Goal: Information Seeking & Learning: Learn about a topic

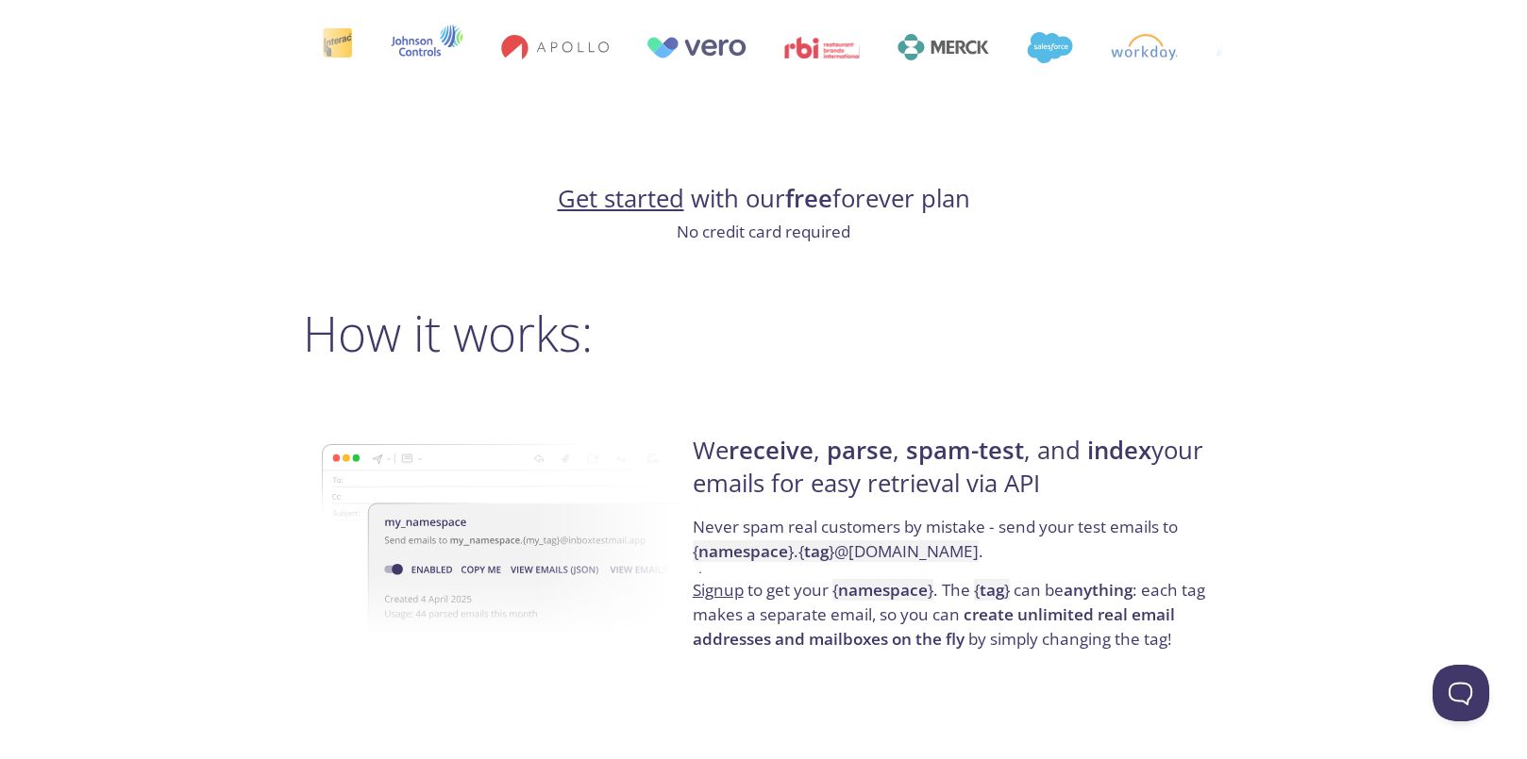
scroll to position [1132, 0]
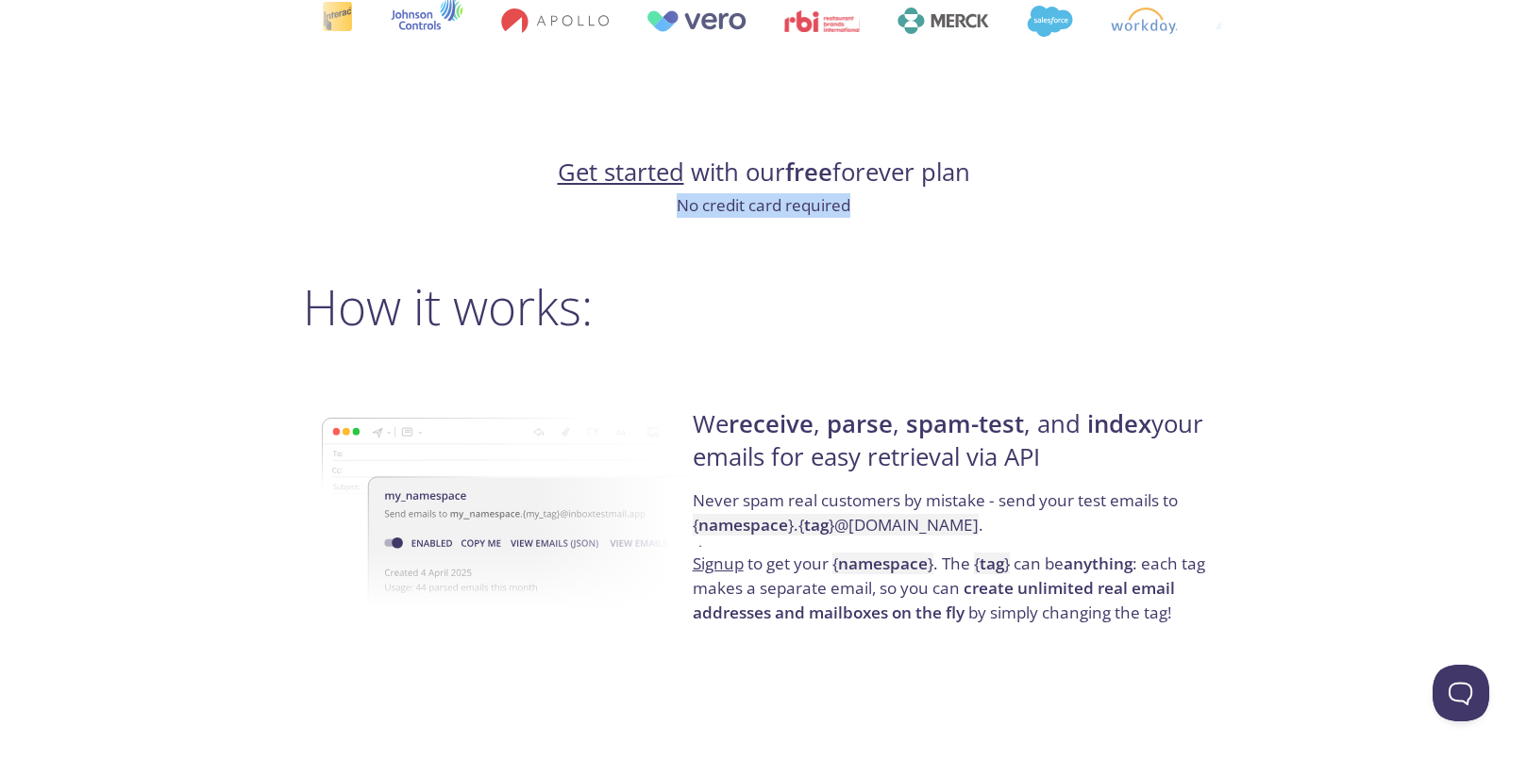
drag, startPoint x: 629, startPoint y: 203, endPoint x: 905, endPoint y: 201, distance: 275.5
click at [905, 202] on p "No credit card required" at bounding box center [763, 205] width 921 height 25
click at [905, 201] on p "No credit card required" at bounding box center [763, 205] width 921 height 25
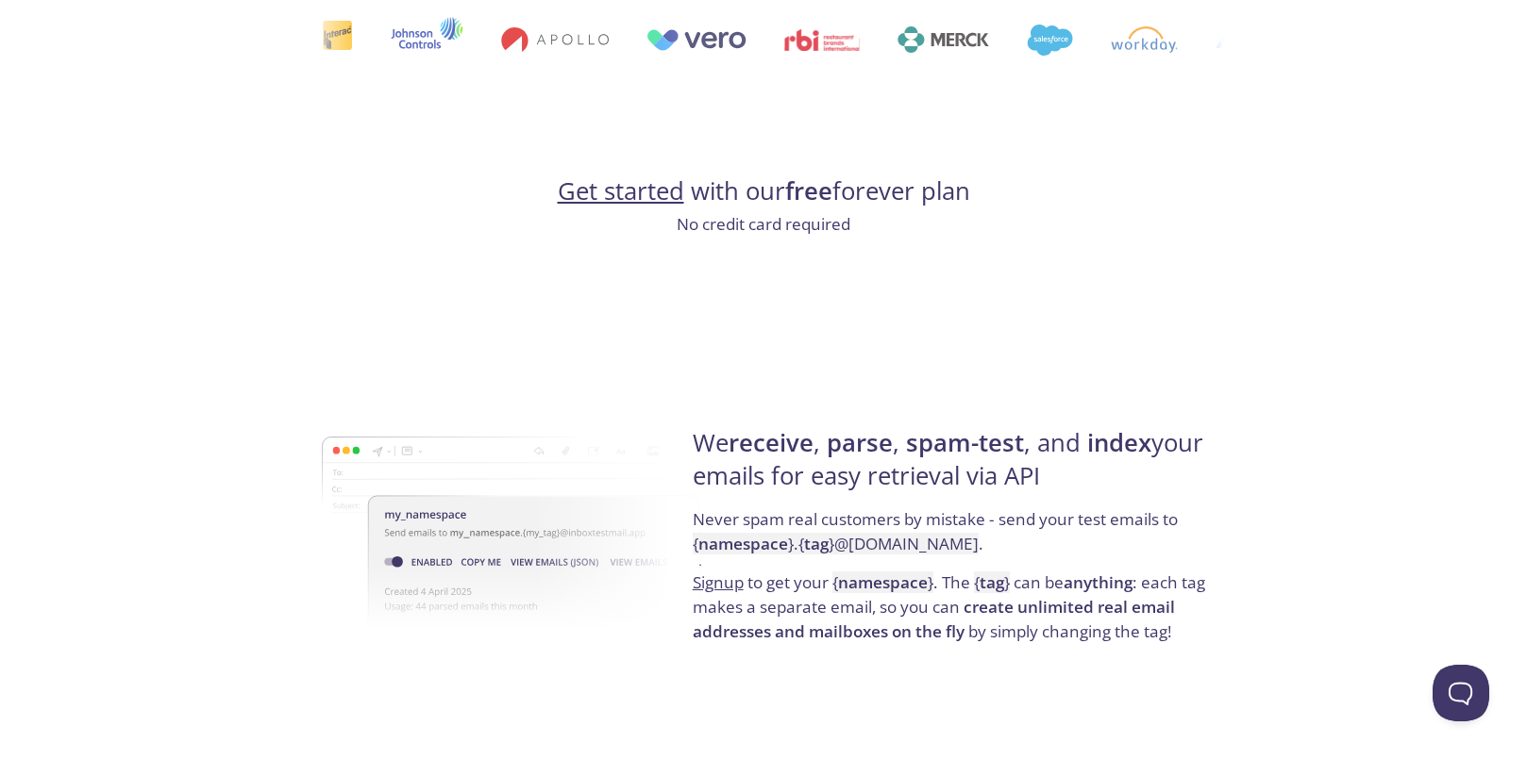
scroll to position [0, 0]
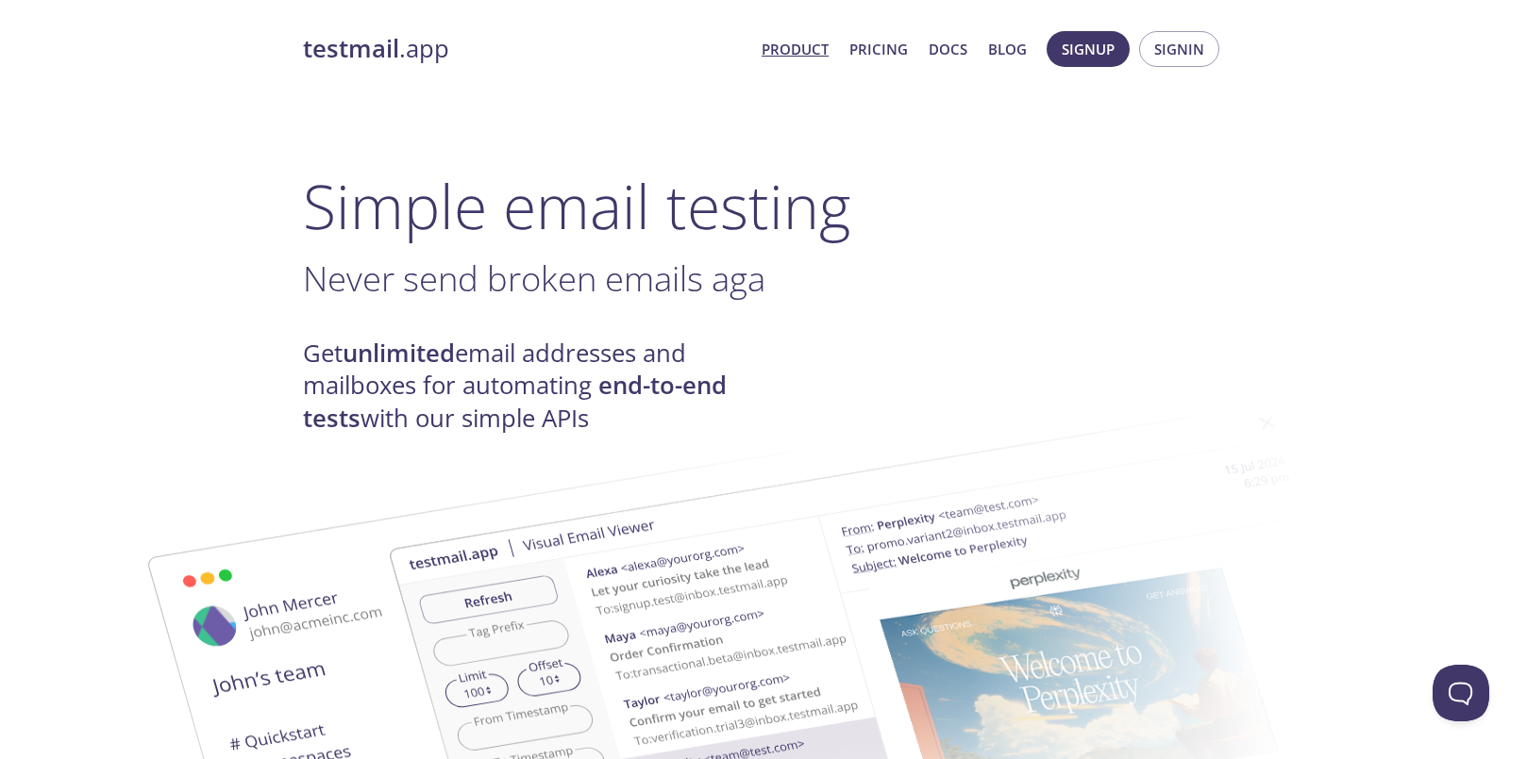
drag, startPoint x: 763, startPoint y: 489, endPoint x: 711, endPoint y: -89, distance: 579.7
click at [876, 48] on link "Pricing" at bounding box center [878, 49] width 58 height 25
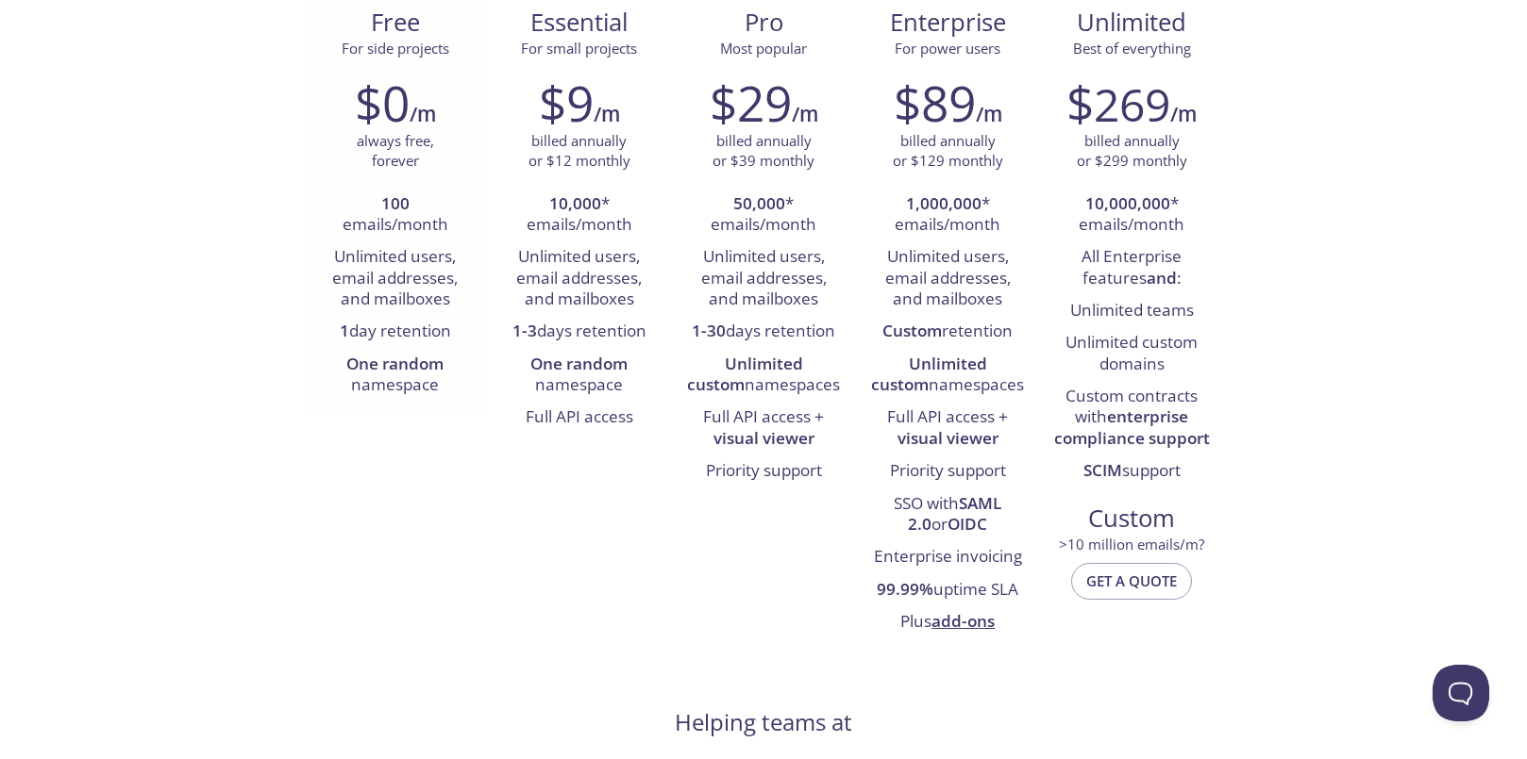
scroll to position [244, 0]
drag, startPoint x: 835, startPoint y: 439, endPoint x: 672, endPoint y: 407, distance: 166.3
click at [672, 407] on div "$29 /m billed annually or $39 monthly 50,000 * emails/month Unlimited users, em…" at bounding box center [763, 279] width 184 height 438
click at [672, 406] on div "$29 /m billed annually or $39 monthly 50,000 * emails/month Unlimited users, em…" at bounding box center [763, 279] width 184 height 438
drag, startPoint x: 685, startPoint y: 409, endPoint x: 826, endPoint y: 437, distance: 144.3
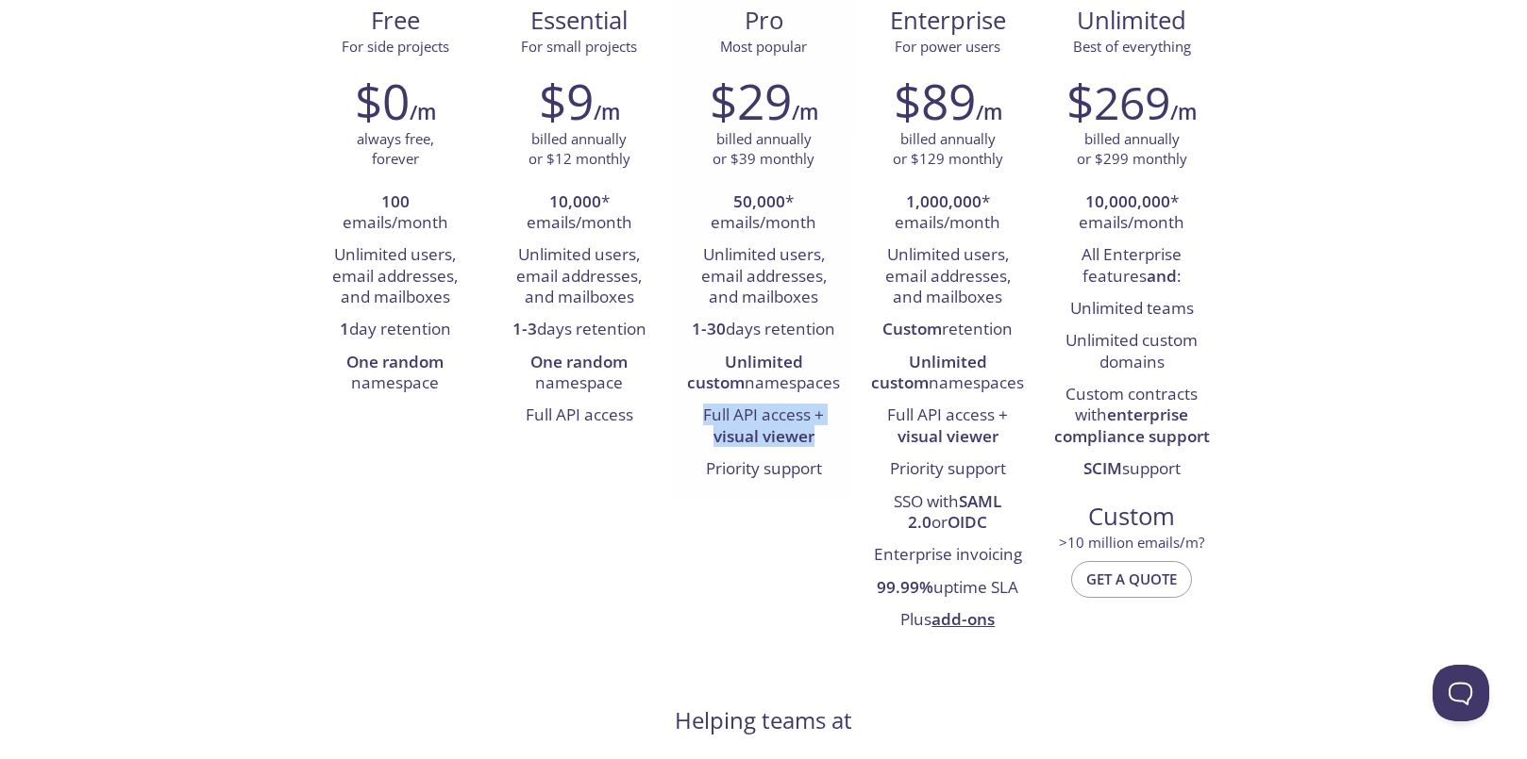
click at [826, 437] on div "$29 /m billed annually or $39 monthly 50,000 * emails/month Unlimited users, em…" at bounding box center [763, 279] width 184 height 438
click at [826, 437] on li "Full API access + visual viewer" at bounding box center [763, 427] width 156 height 54
drag, startPoint x: 826, startPoint y: 437, endPoint x: 688, endPoint y: 425, distance: 139.2
click at [688, 425] on li "Full API access + visual viewer" at bounding box center [763, 427] width 156 height 54
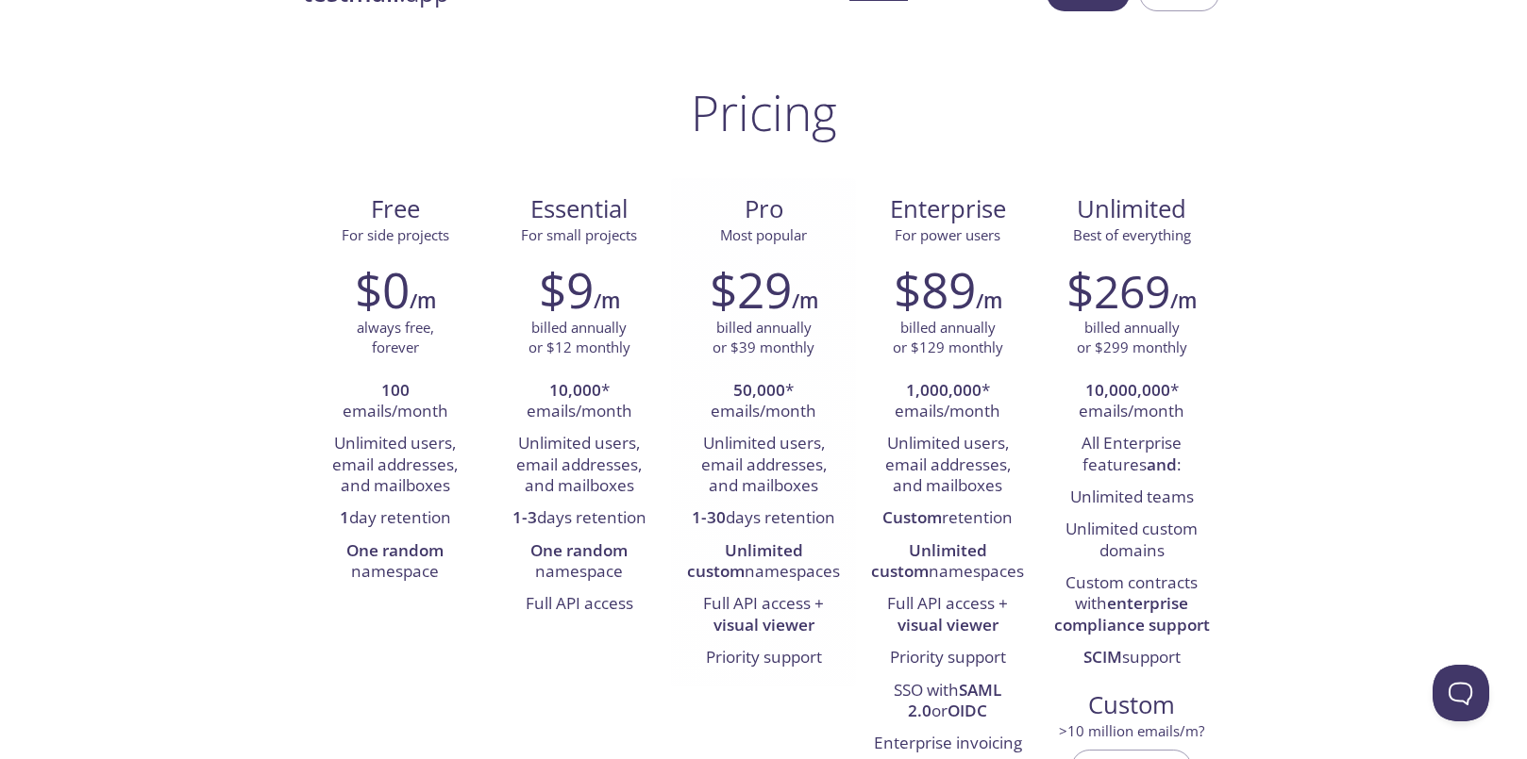
scroll to position [0, 0]
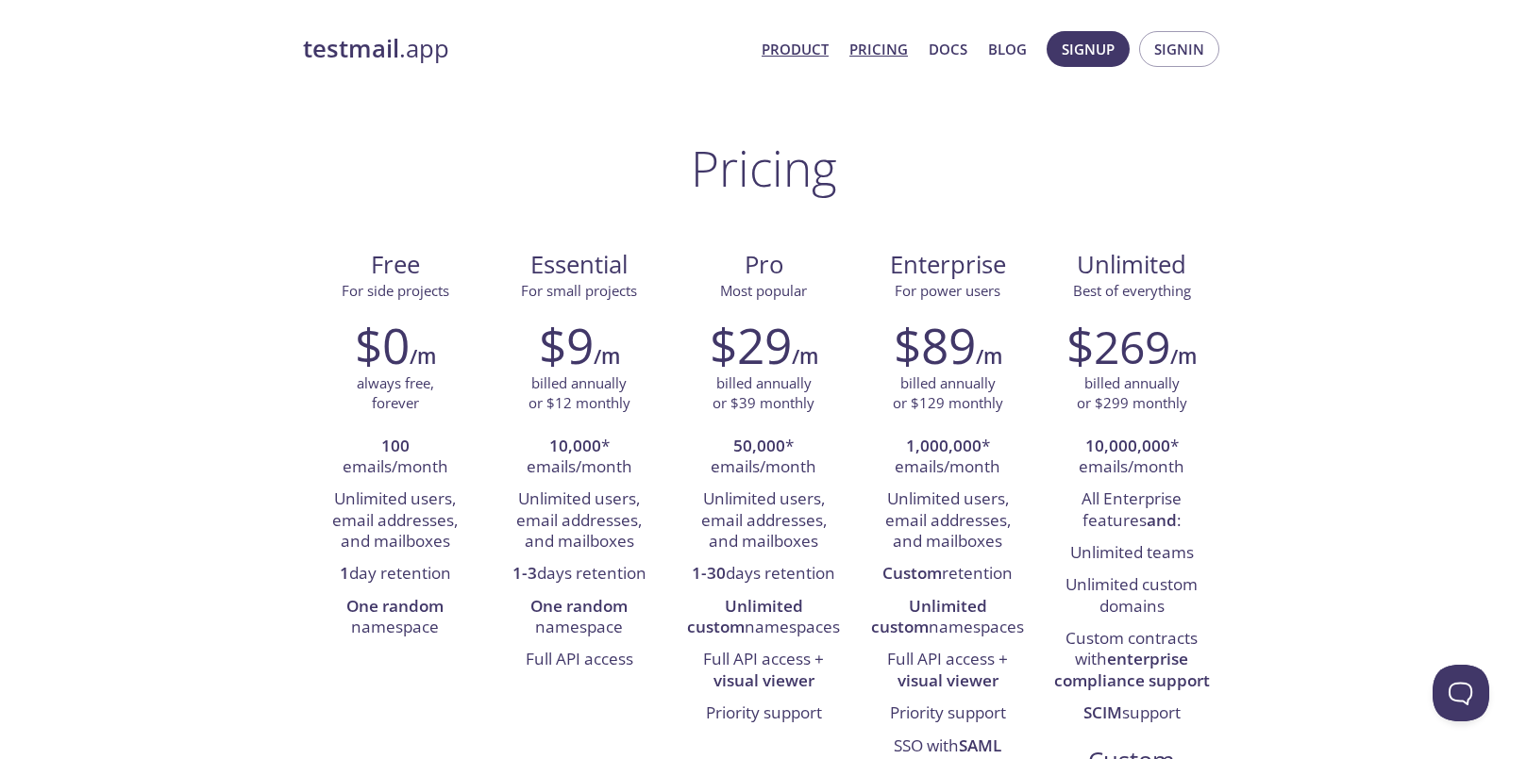
click at [800, 50] on link "Product" at bounding box center [794, 49] width 67 height 25
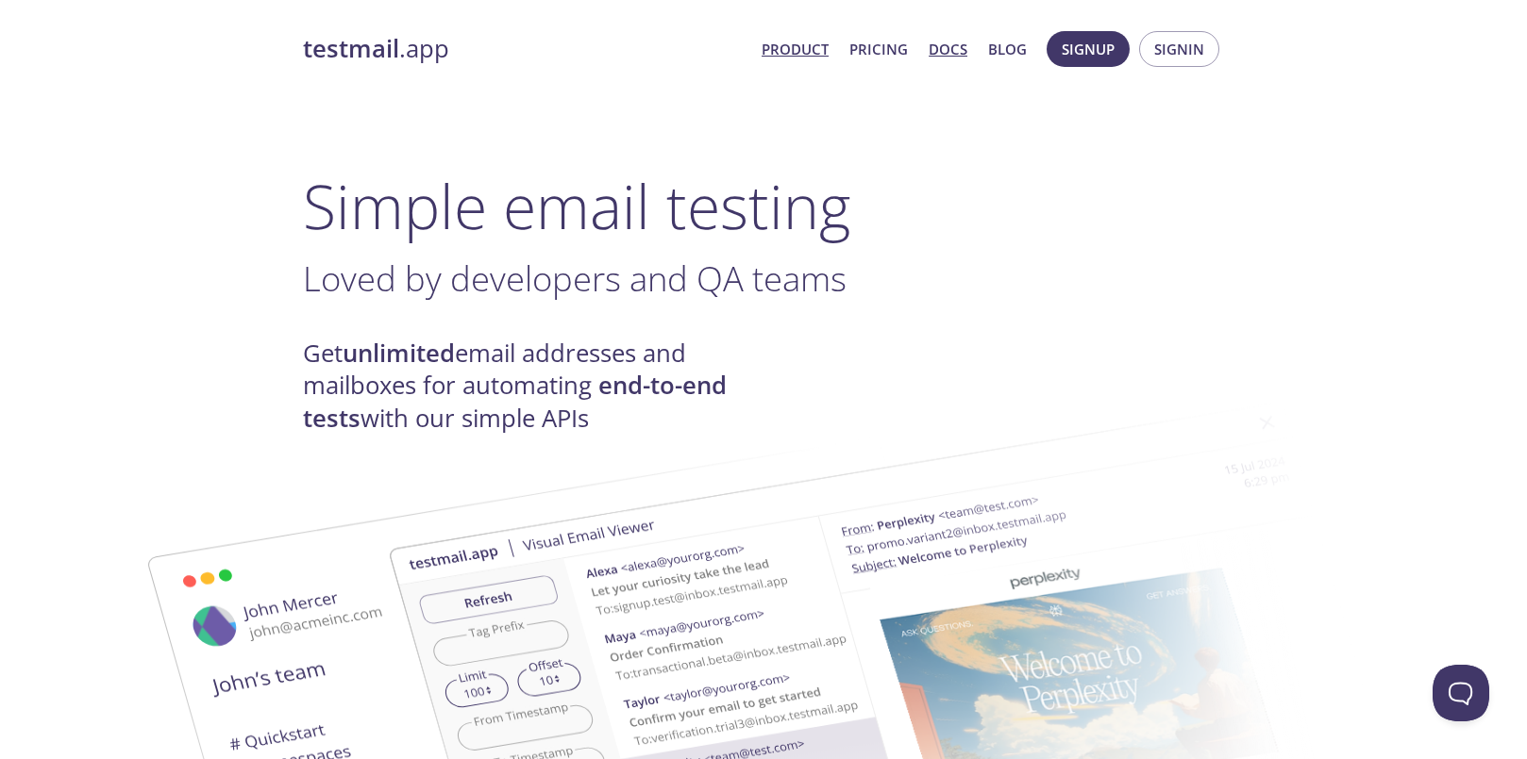
click at [939, 51] on link "Docs" at bounding box center [947, 49] width 39 height 25
